Goal: Information Seeking & Learning: Learn about a topic

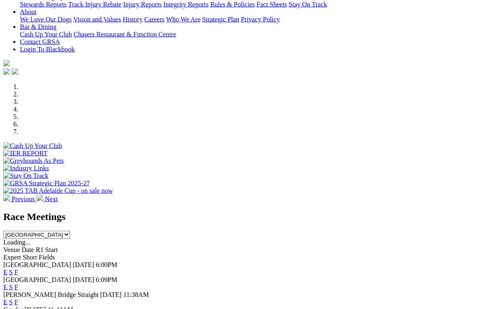
scroll to position [180, 0]
click at [18, 283] on link "F" at bounding box center [17, 286] width 4 height 7
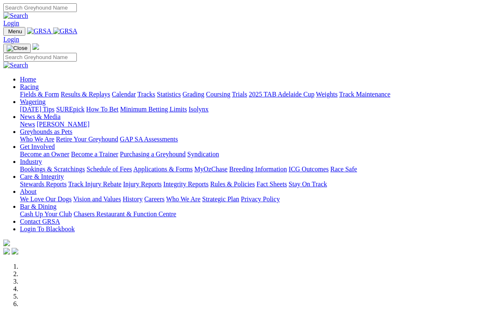
scroll to position [194, 0]
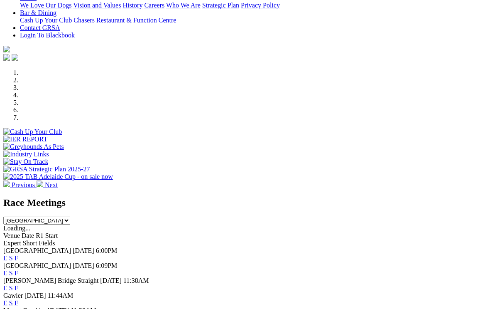
click at [13, 269] on link "S" at bounding box center [11, 272] width 4 height 7
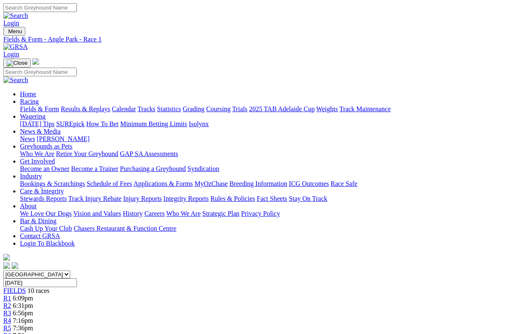
scroll to position [3, 0]
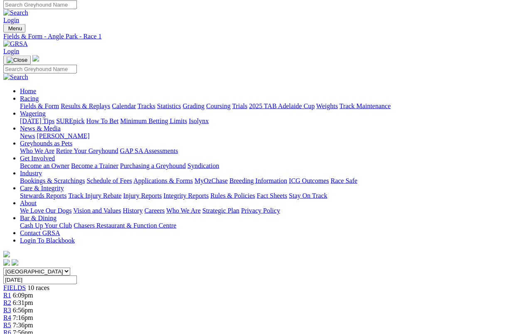
click at [33, 307] on span "6:56pm" at bounding box center [23, 310] width 20 height 7
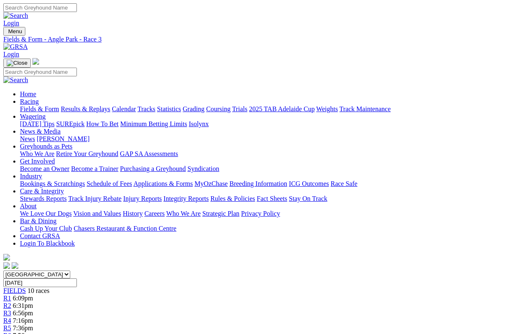
click at [11, 325] on span "R5" at bounding box center [7, 328] width 8 height 7
click at [11, 332] on link "R6" at bounding box center [7, 335] width 8 height 7
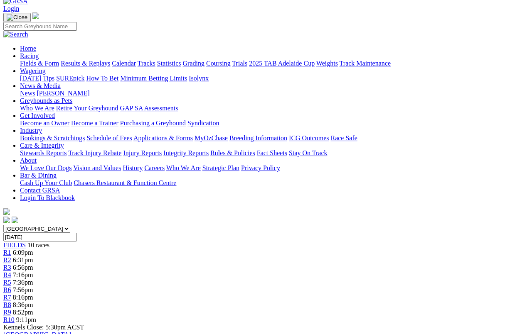
scroll to position [44, 0]
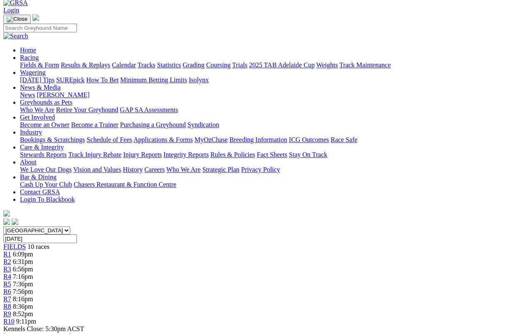
click at [36, 308] on span "9:11pm" at bounding box center [26, 321] width 20 height 7
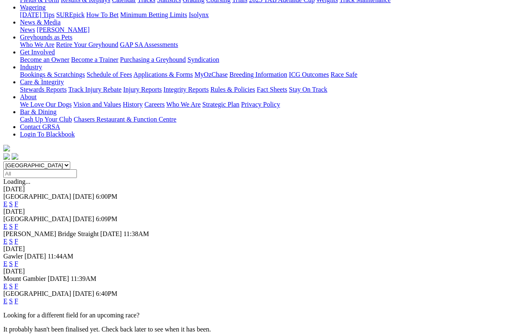
scroll to position [109, 0]
click at [18, 298] on link "F" at bounding box center [17, 301] width 4 height 7
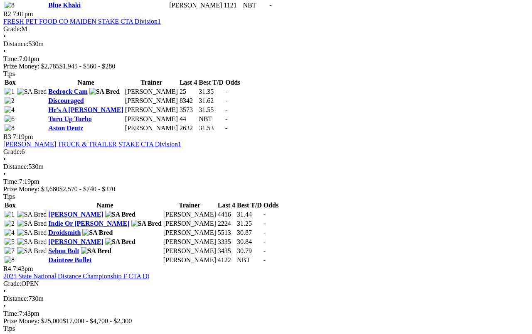
scroll to position [552, 0]
